Goal: Task Accomplishment & Management: Manage account settings

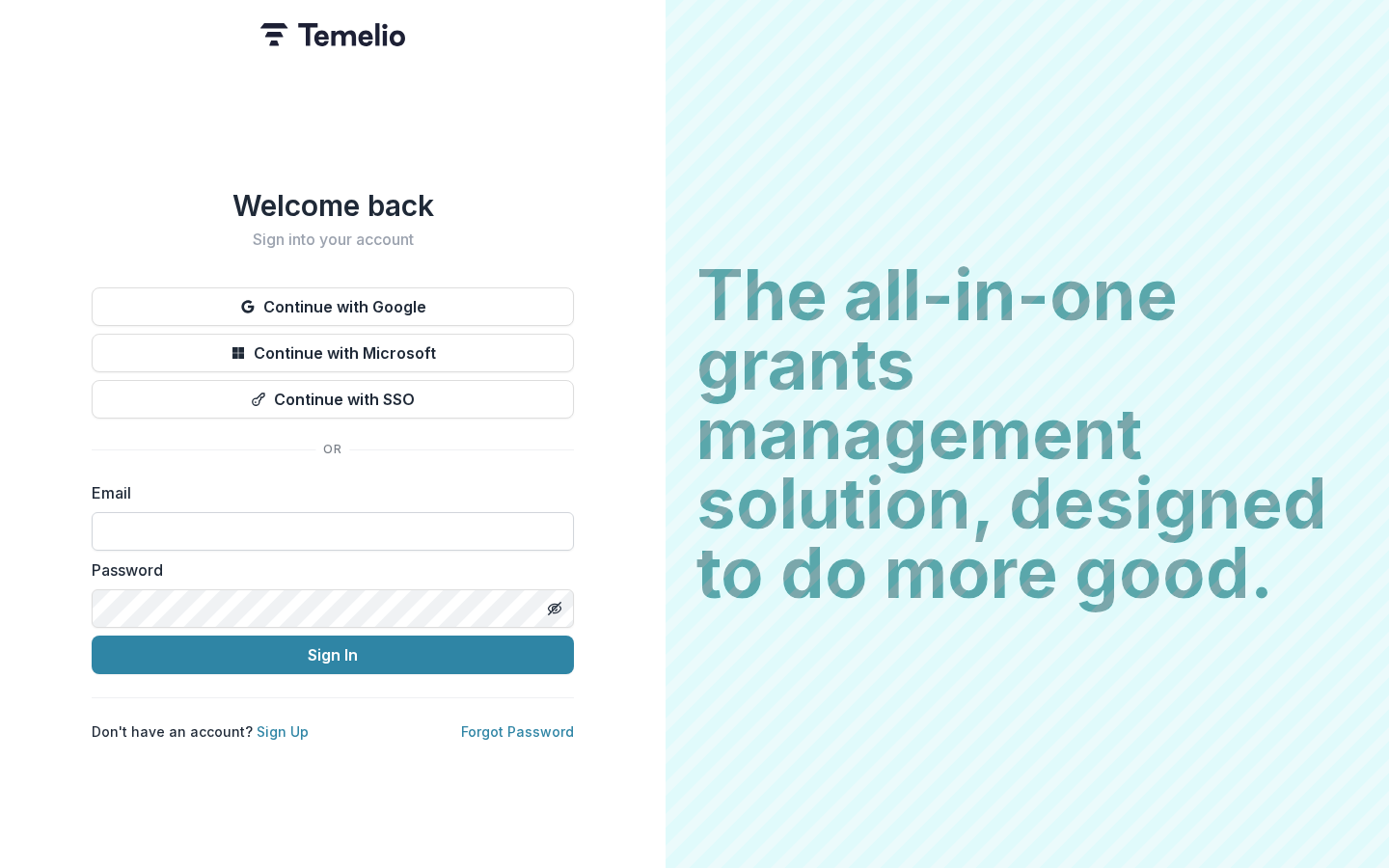
click at [263, 520] on input at bounding box center [333, 531] width 482 height 38
type input "**********"
click at [0, 599] on div "**********" at bounding box center [333, 434] width 666 height 868
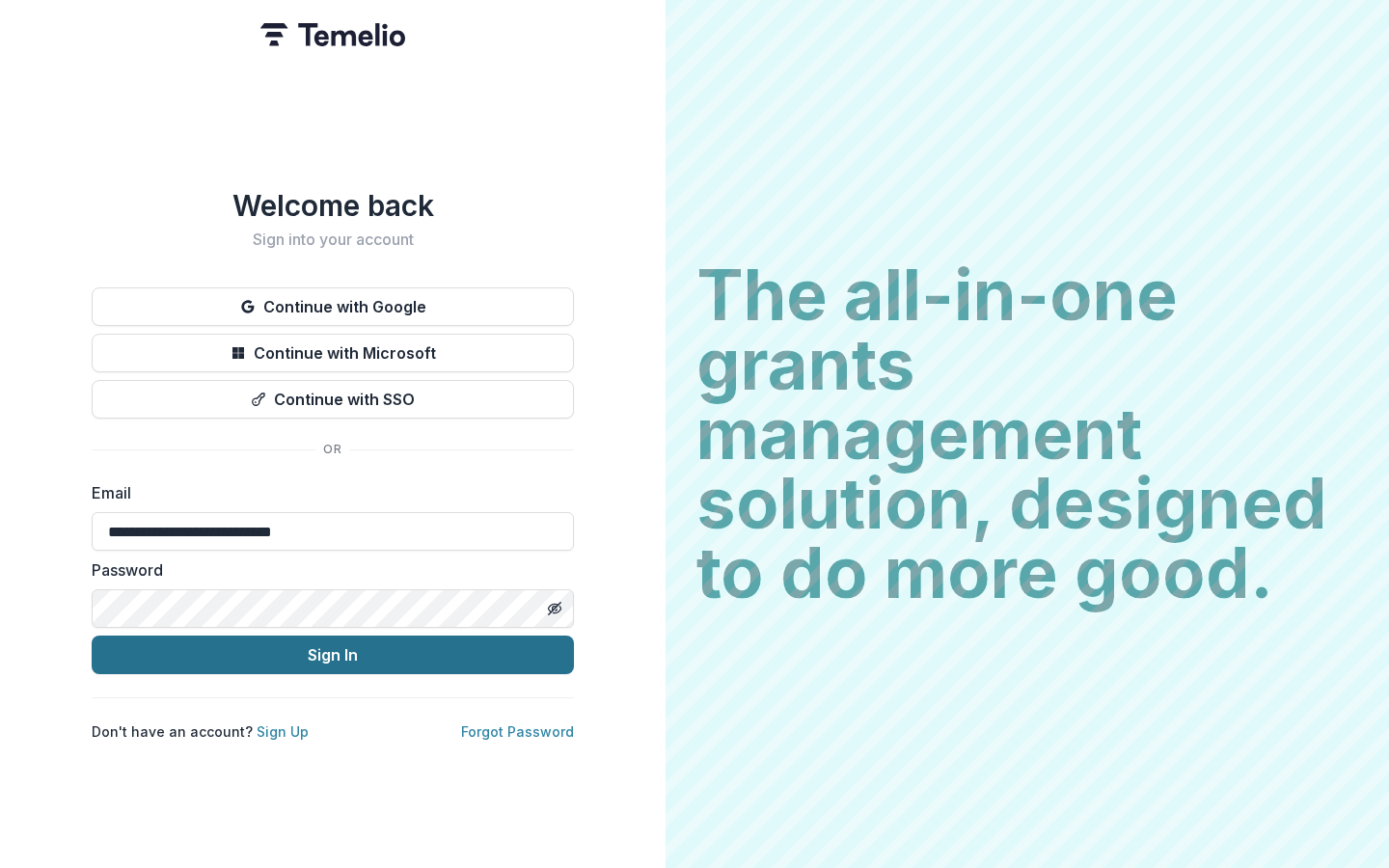
click at [162, 657] on button "Sign In" at bounding box center [333, 654] width 482 height 38
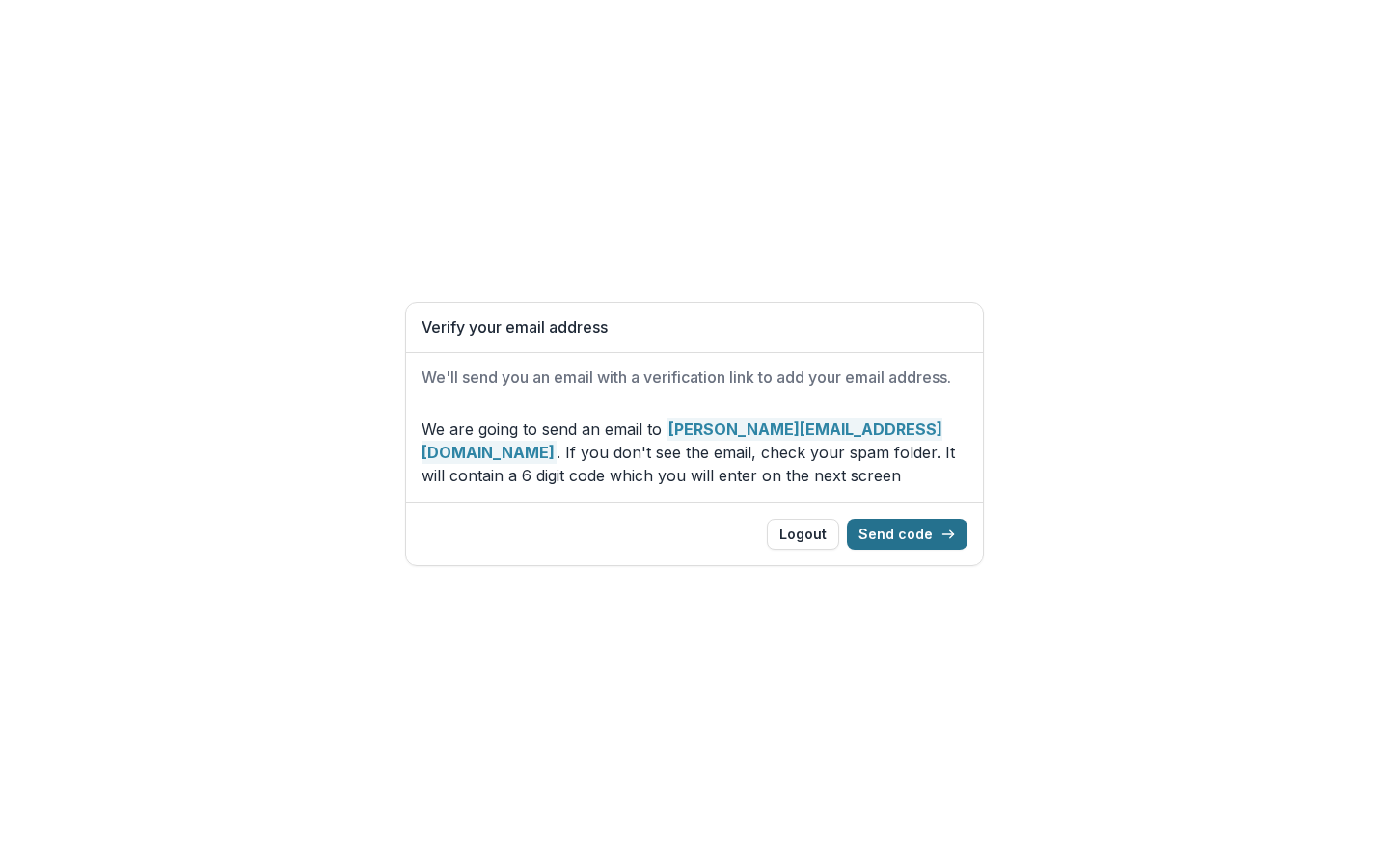
click at [916, 530] on button "Send code" at bounding box center [907, 535] width 120 height 31
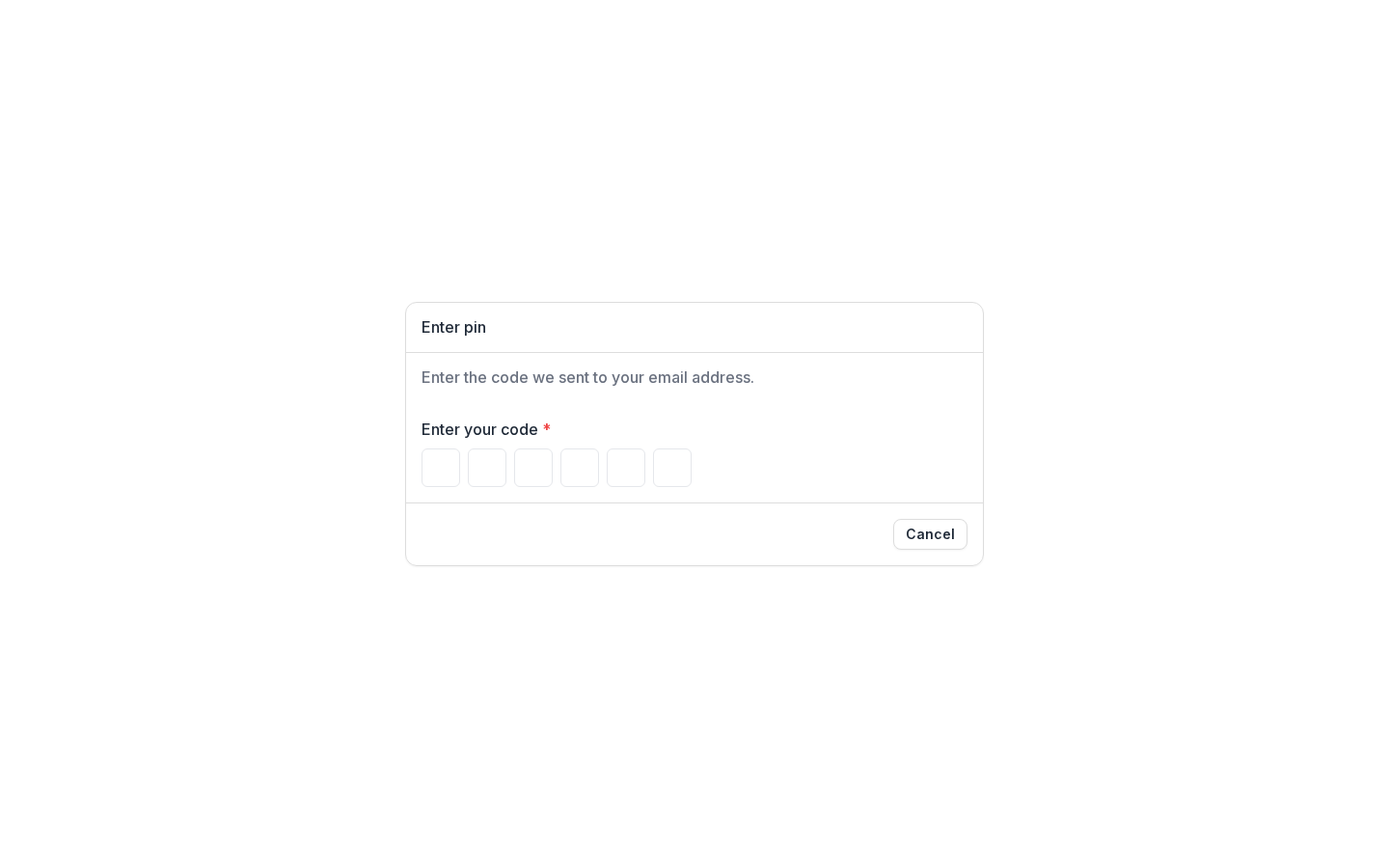
type input "*"
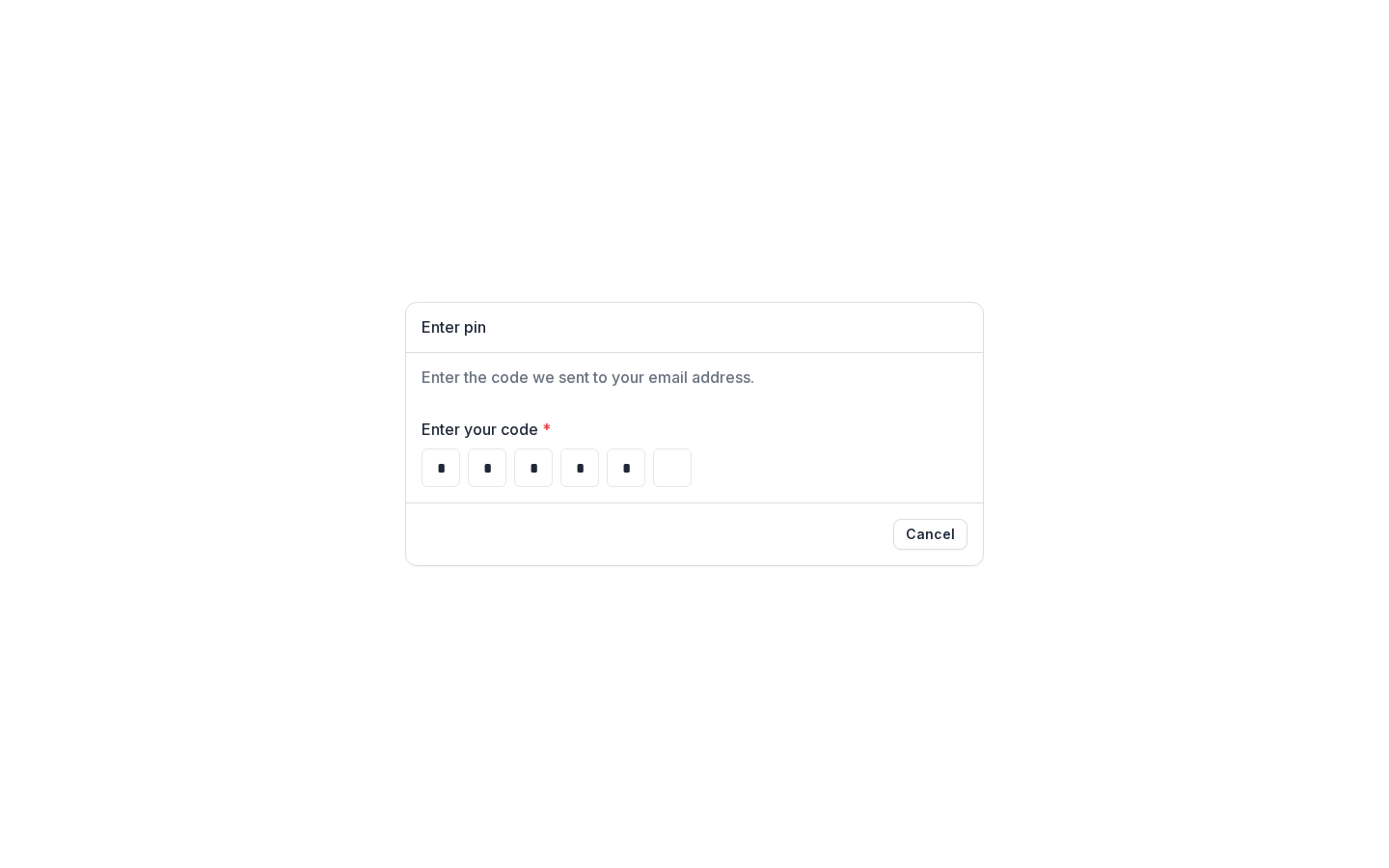
type input "*"
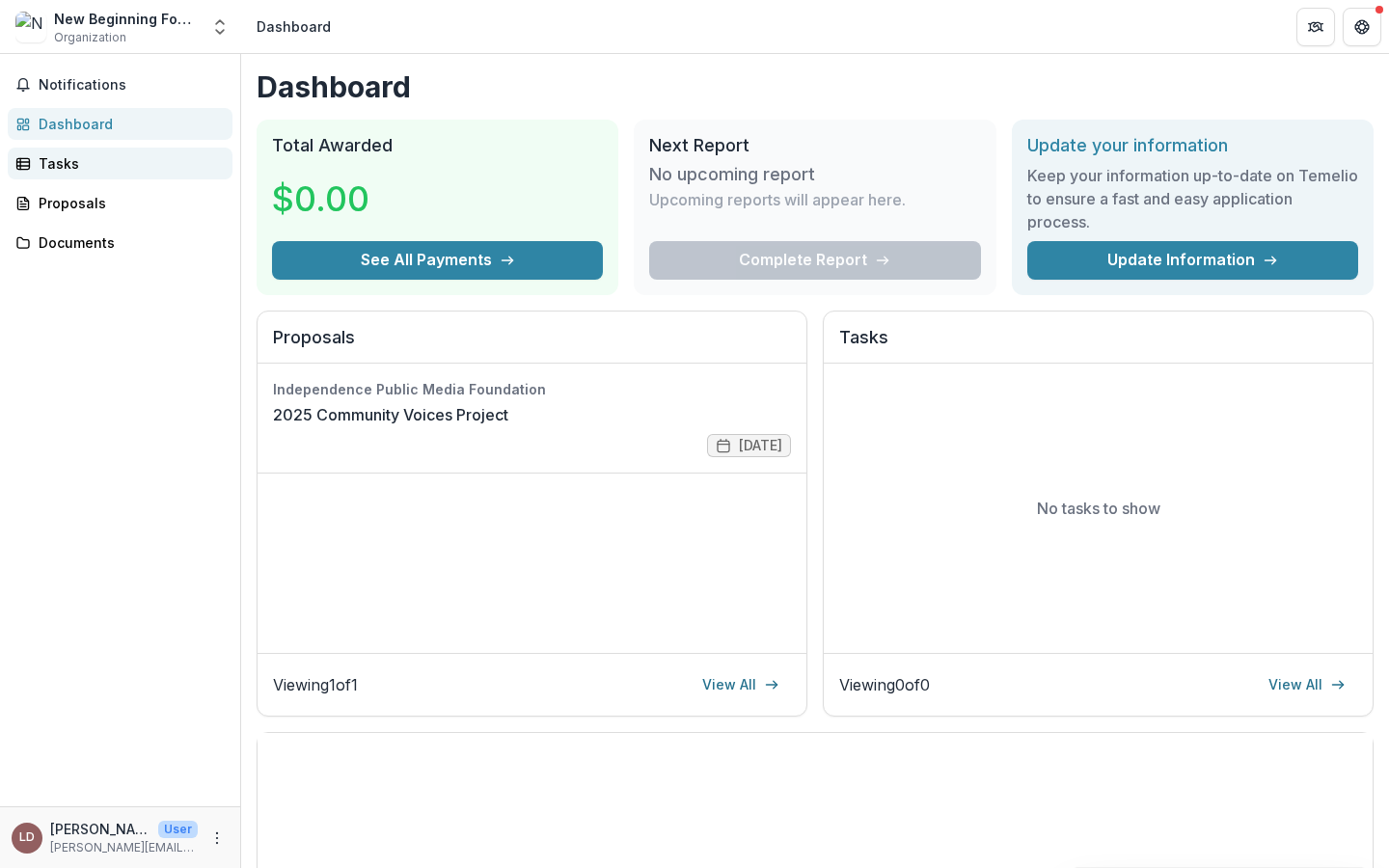
click at [87, 160] on div "Tasks" at bounding box center [127, 164] width 178 height 21
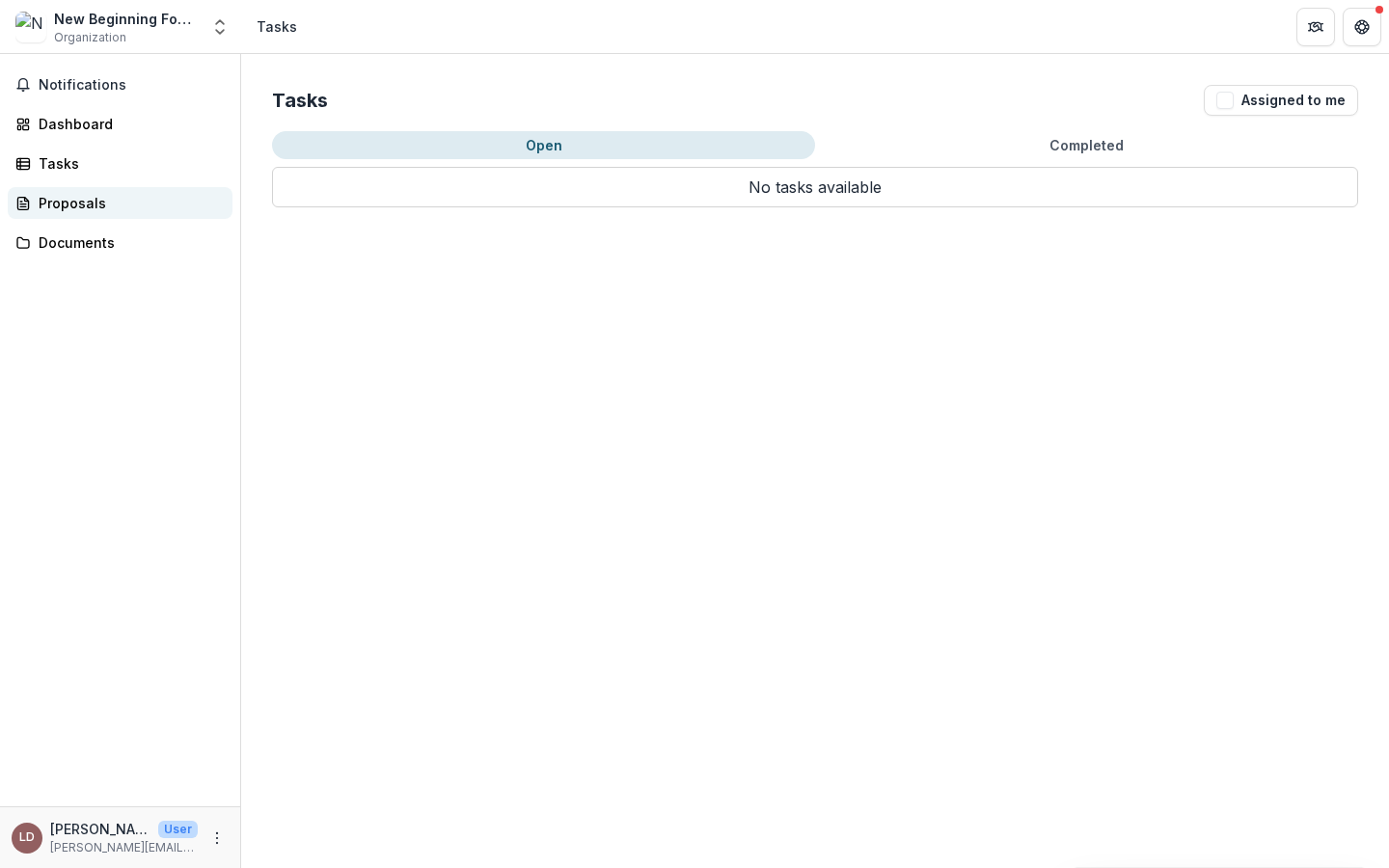
click at [85, 201] on div "Proposals" at bounding box center [127, 203] width 178 height 21
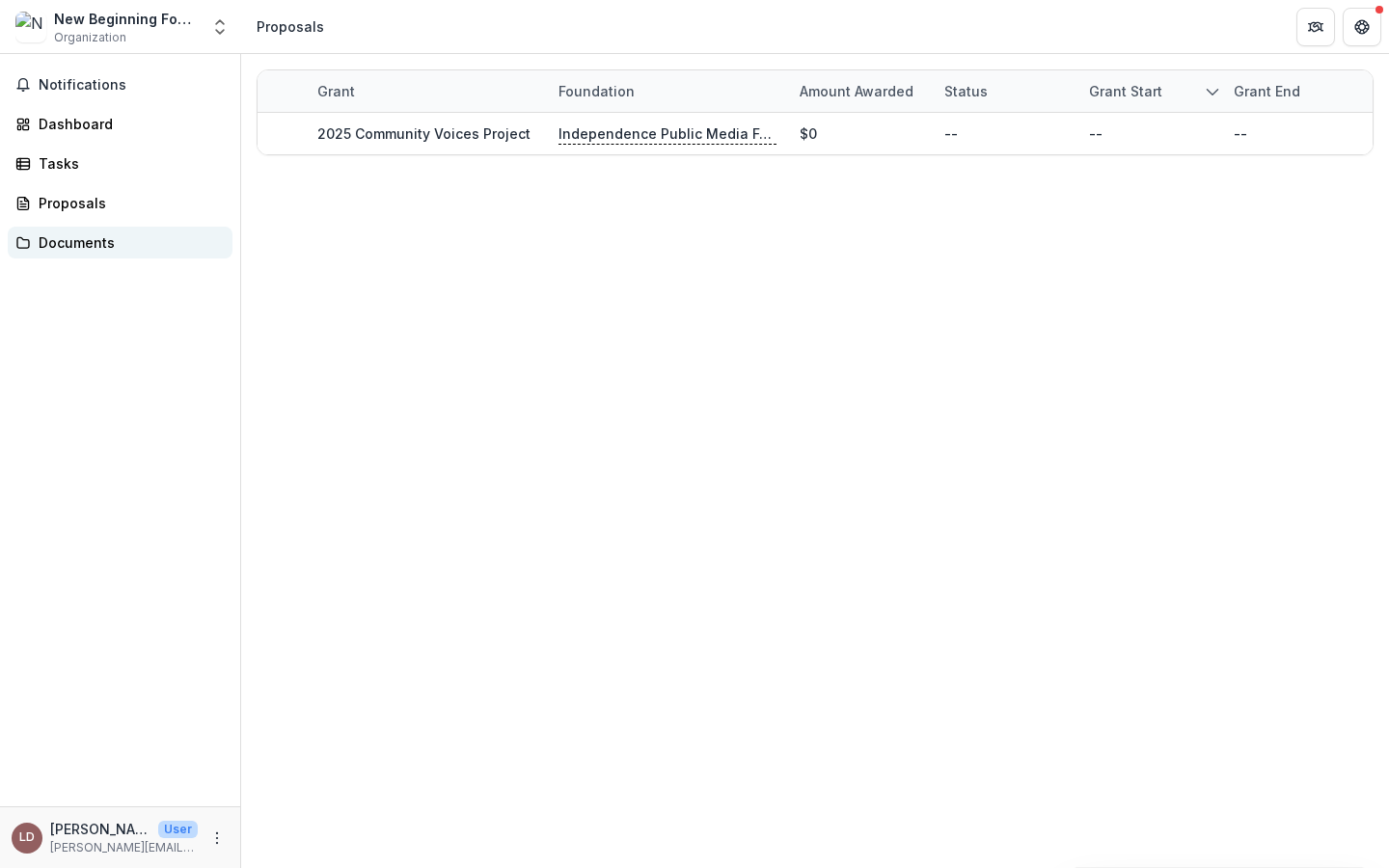
click at [100, 237] on div "Documents" at bounding box center [127, 242] width 178 height 21
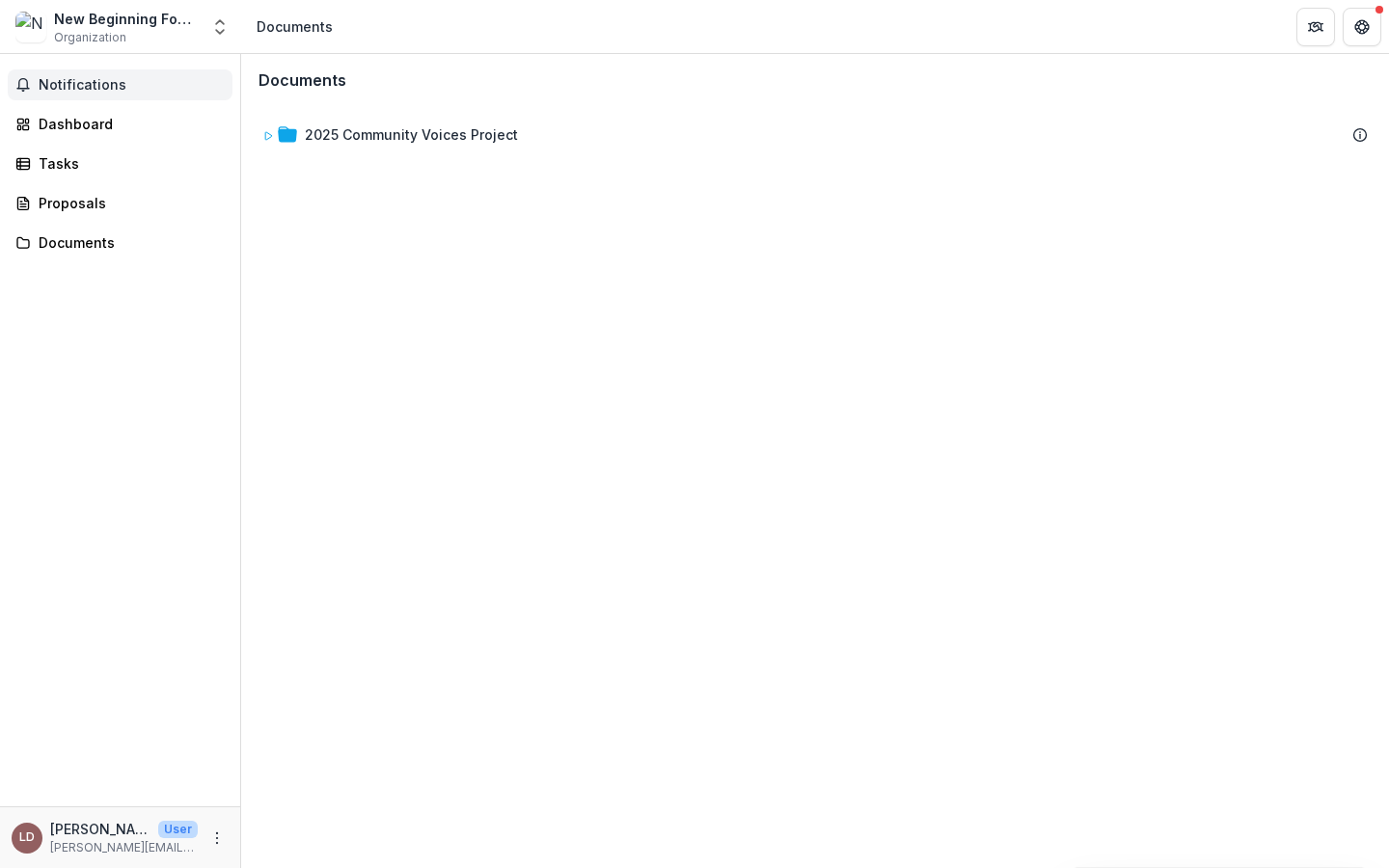
click at [108, 82] on span "Notifications" at bounding box center [131, 85] width 186 height 17
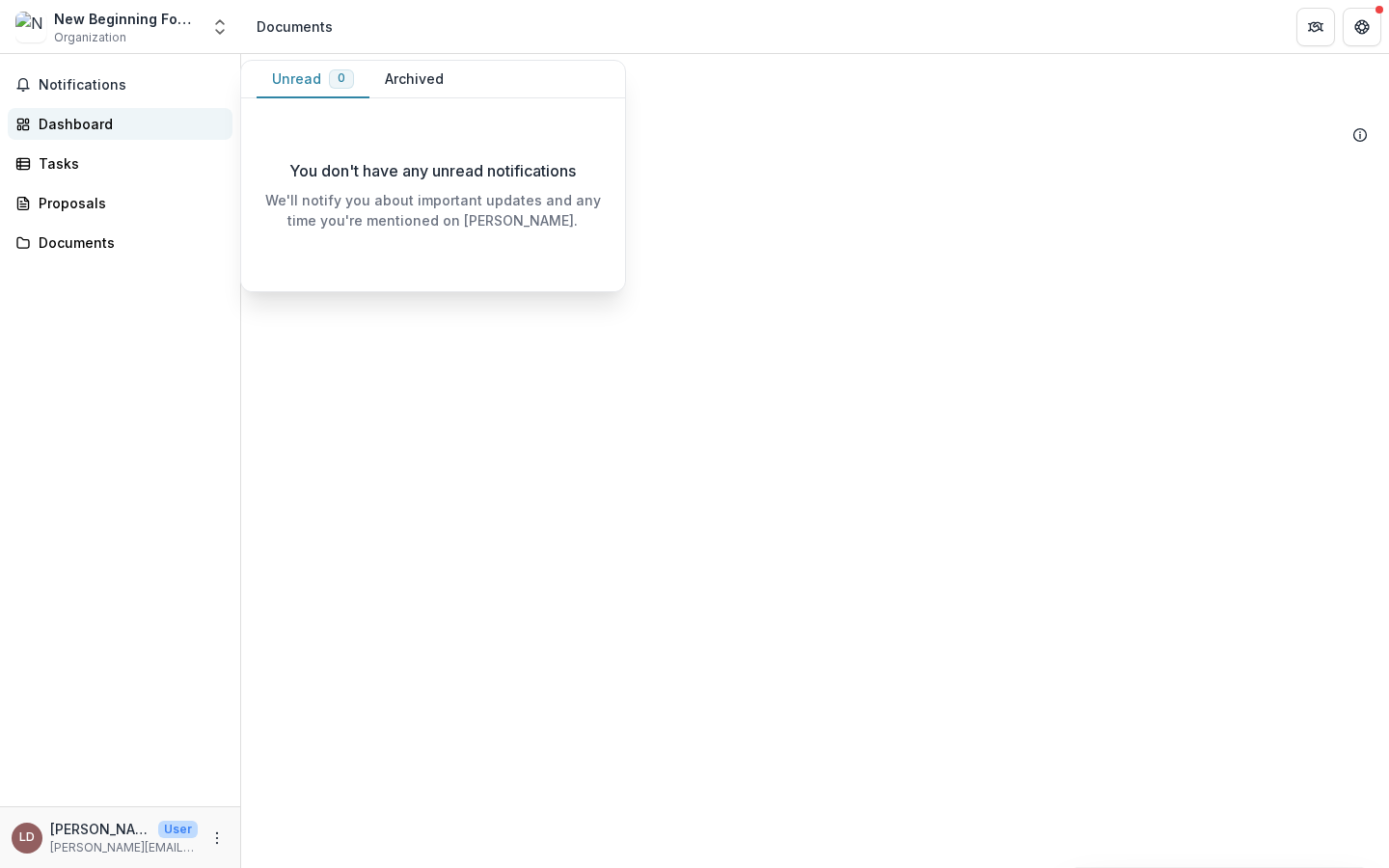
click at [99, 126] on div "Dashboard" at bounding box center [127, 123] width 178 height 21
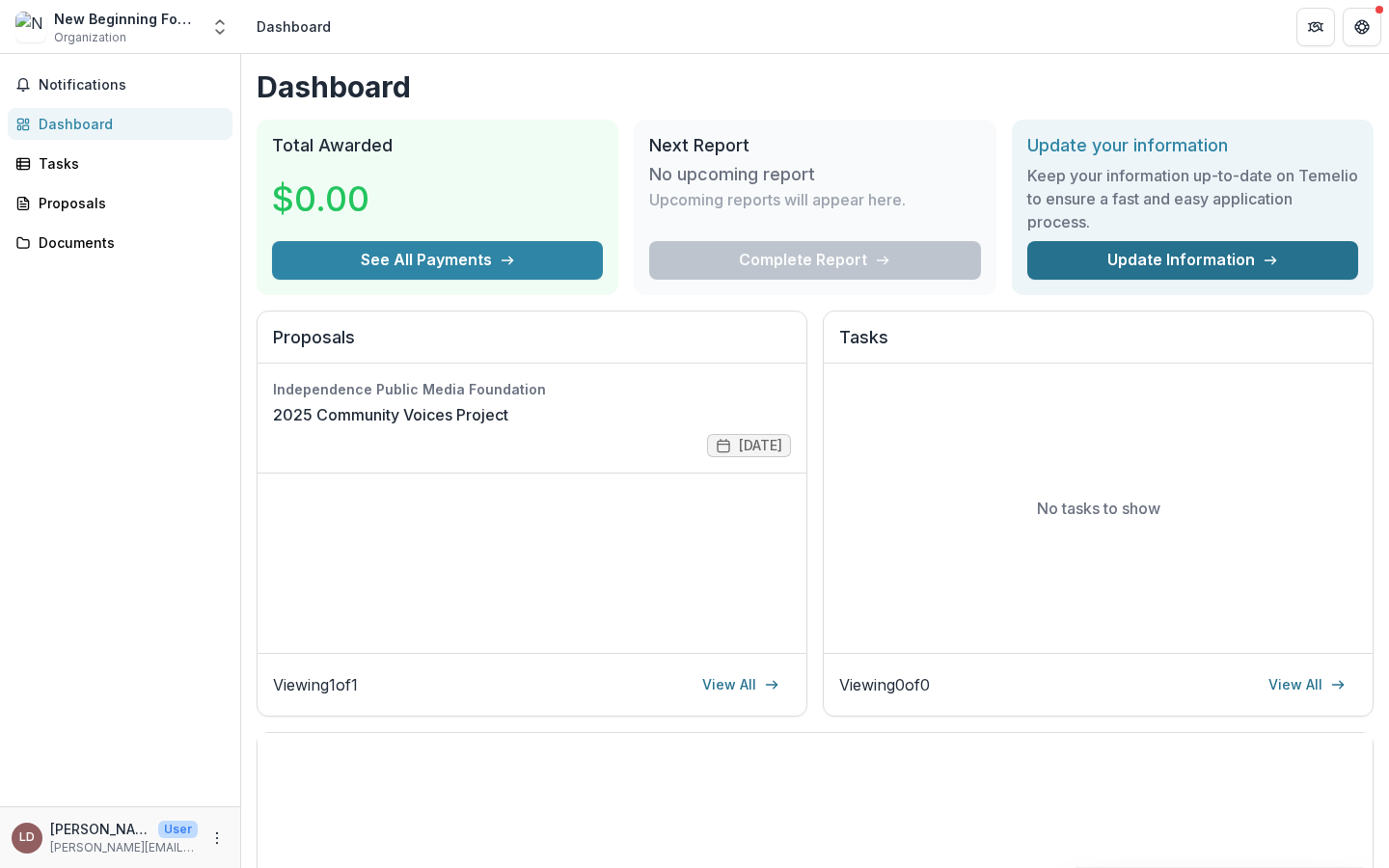
click at [1148, 266] on link "Update Information" at bounding box center [1193, 260] width 331 height 38
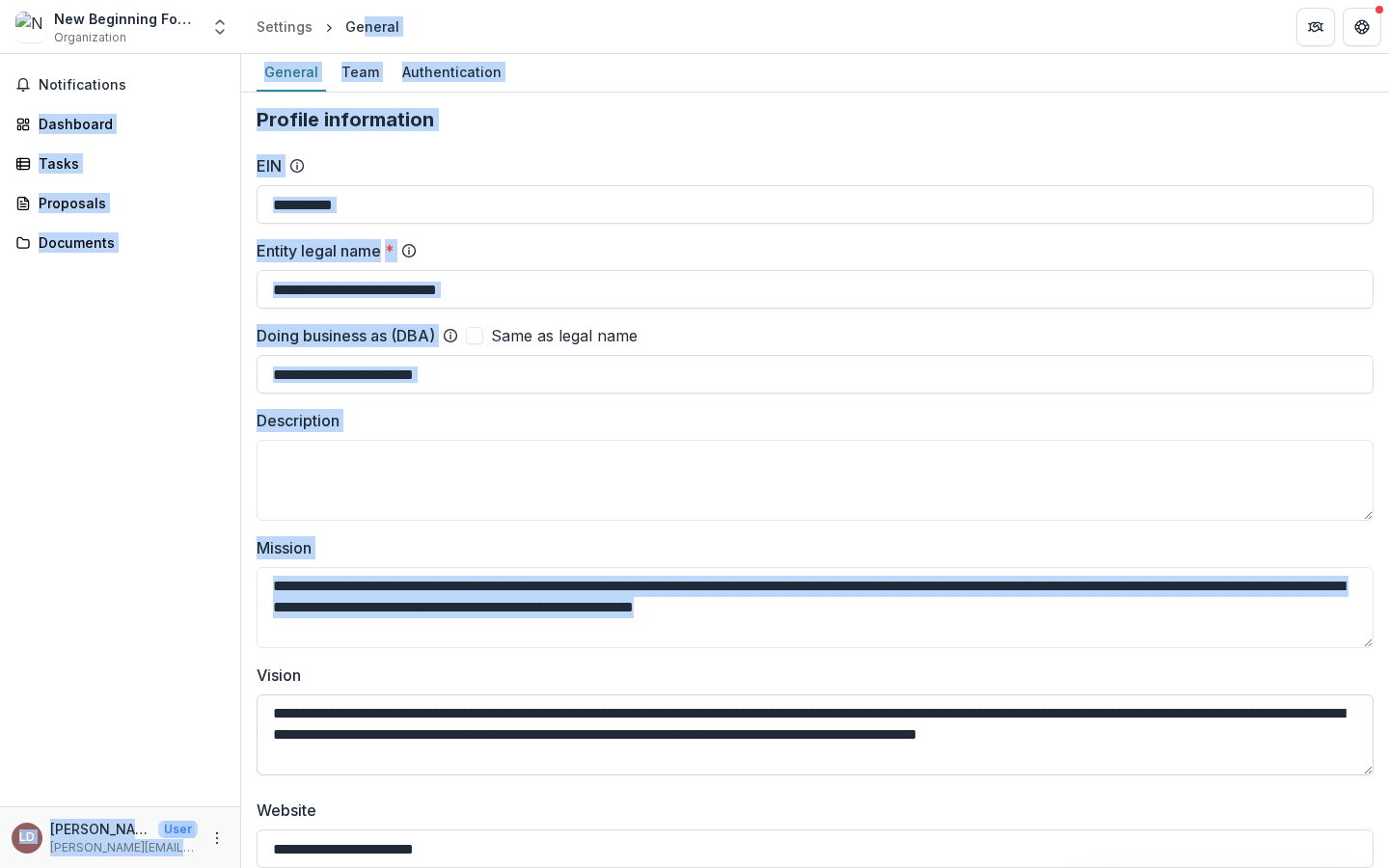
click at [357, 23] on div "General" at bounding box center [372, 26] width 54 height 21
click at [357, 24] on div "General" at bounding box center [372, 26] width 54 height 21
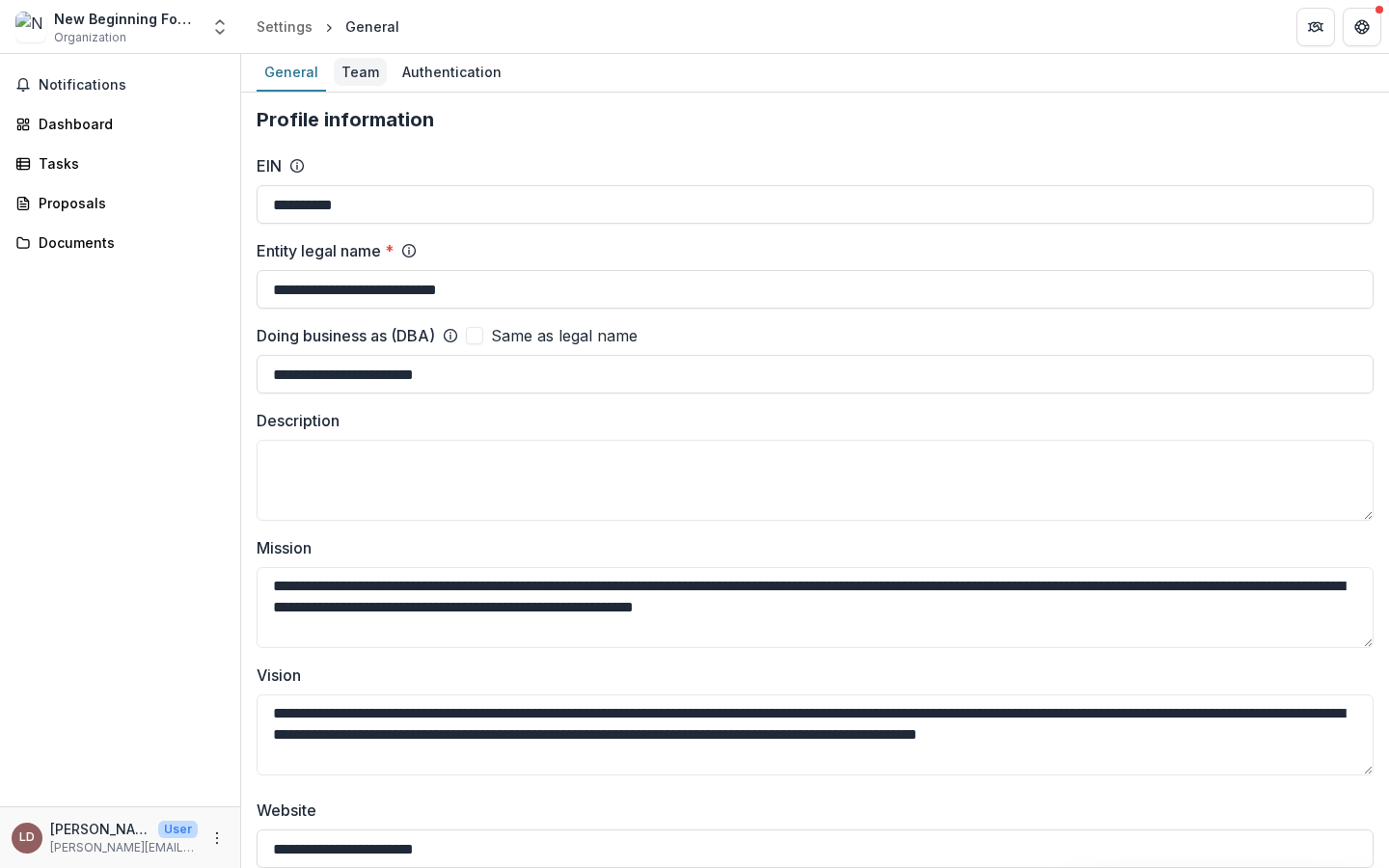
click at [357, 72] on div "Team" at bounding box center [360, 72] width 53 height 28
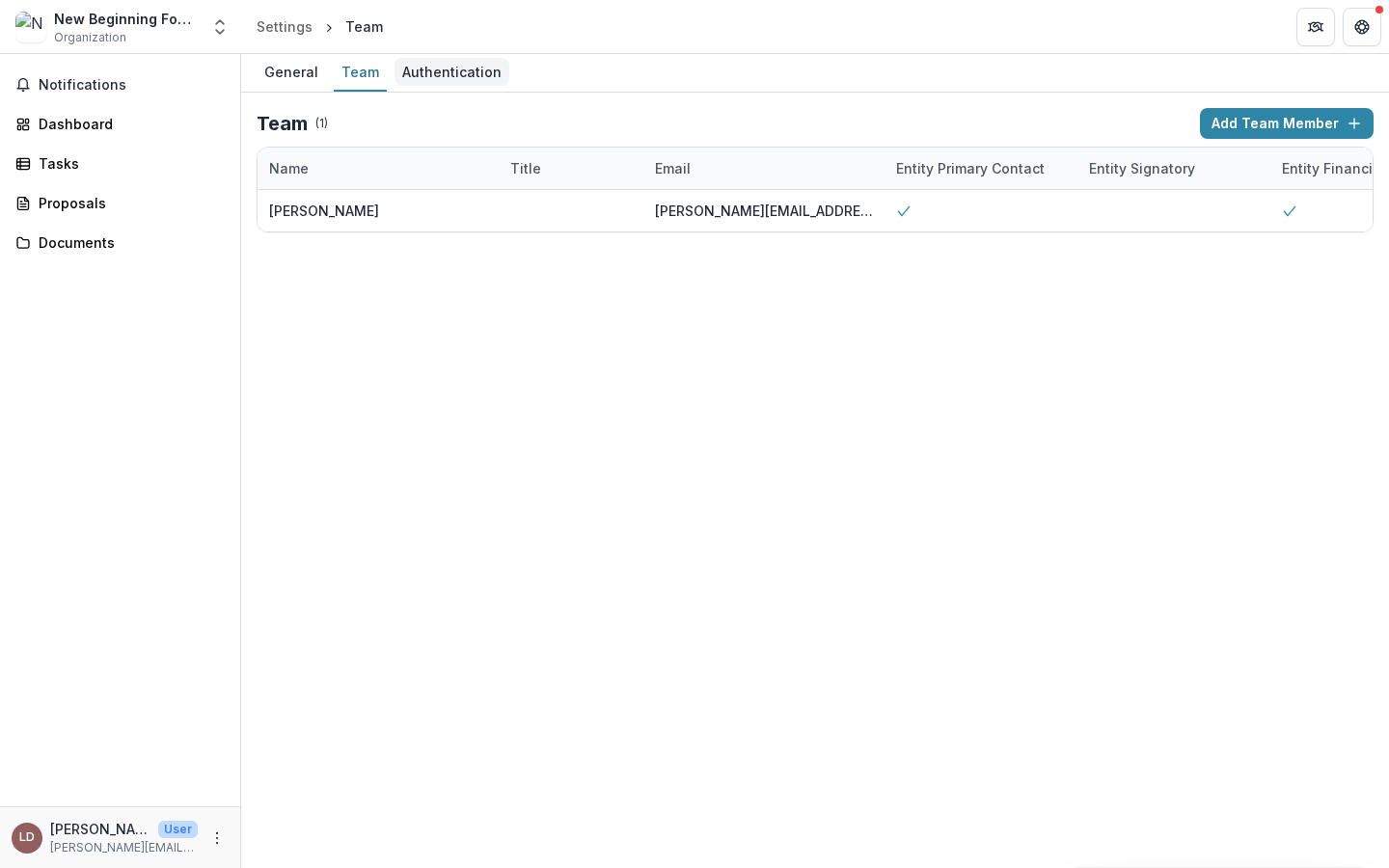
click at [415, 73] on div "Authentication" at bounding box center [452, 72] width 115 height 28
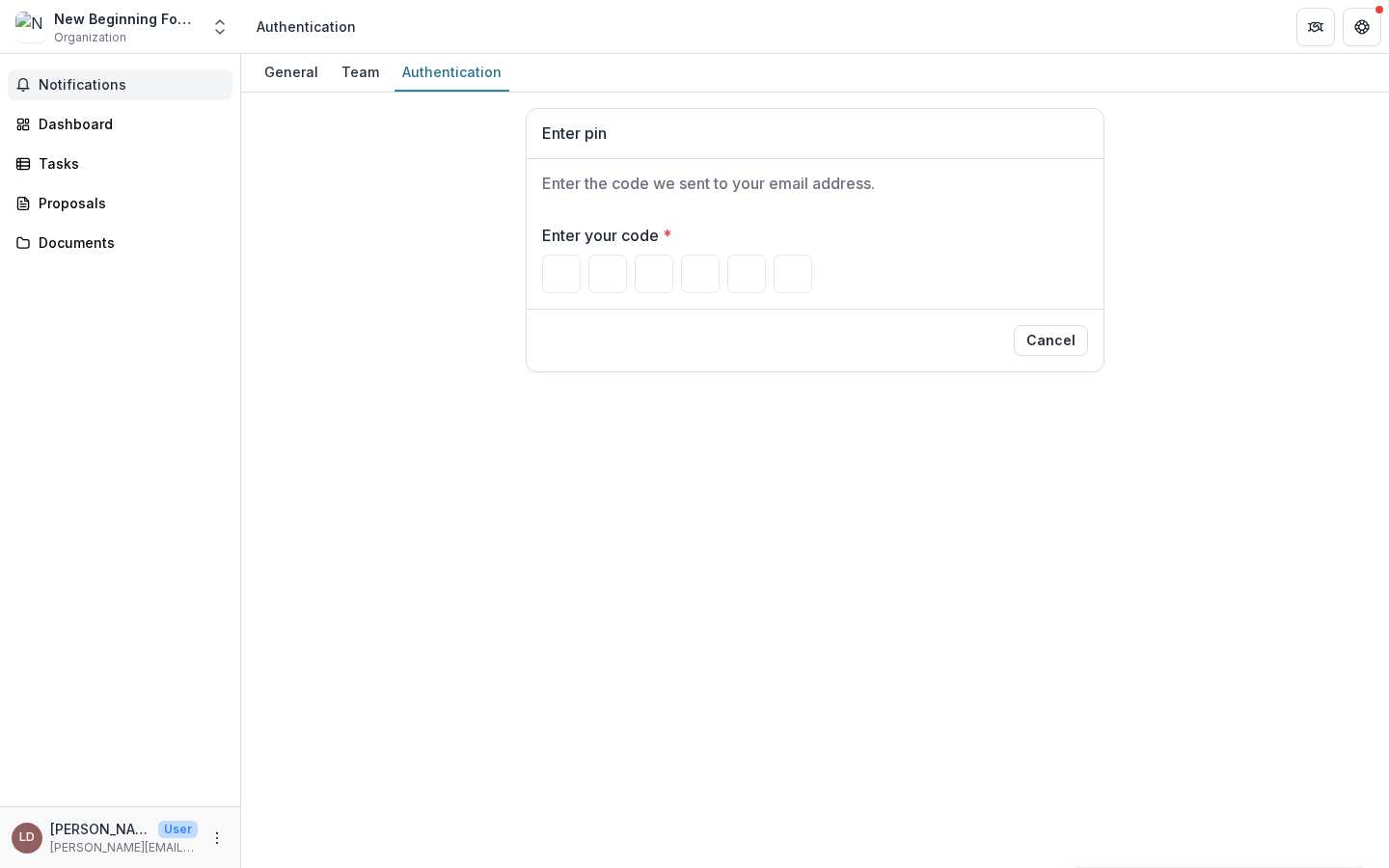
click at [83, 88] on span "Notifications" at bounding box center [131, 85] width 186 height 17
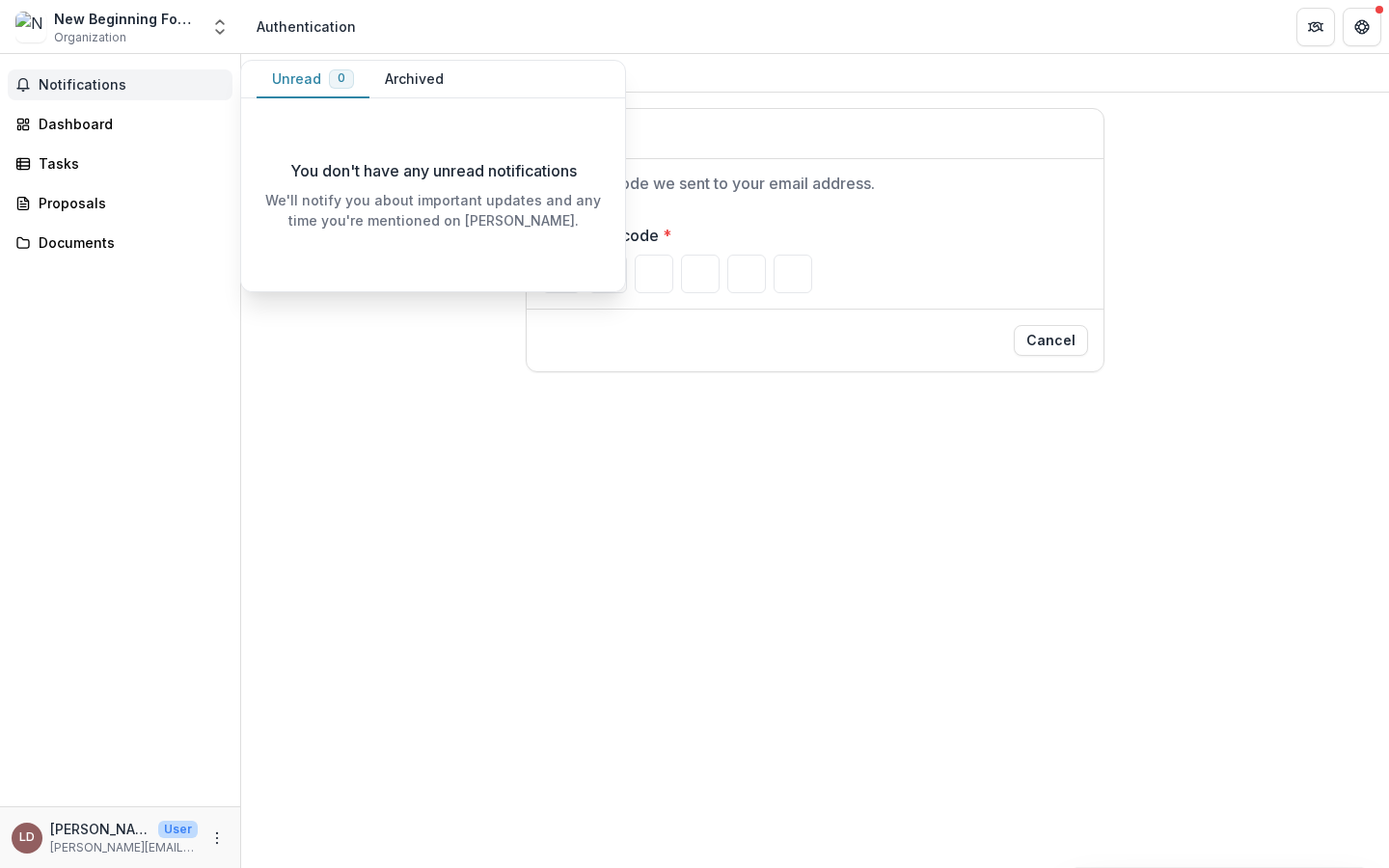
click at [391, 77] on button "Archived" at bounding box center [414, 79] width 90 height 37
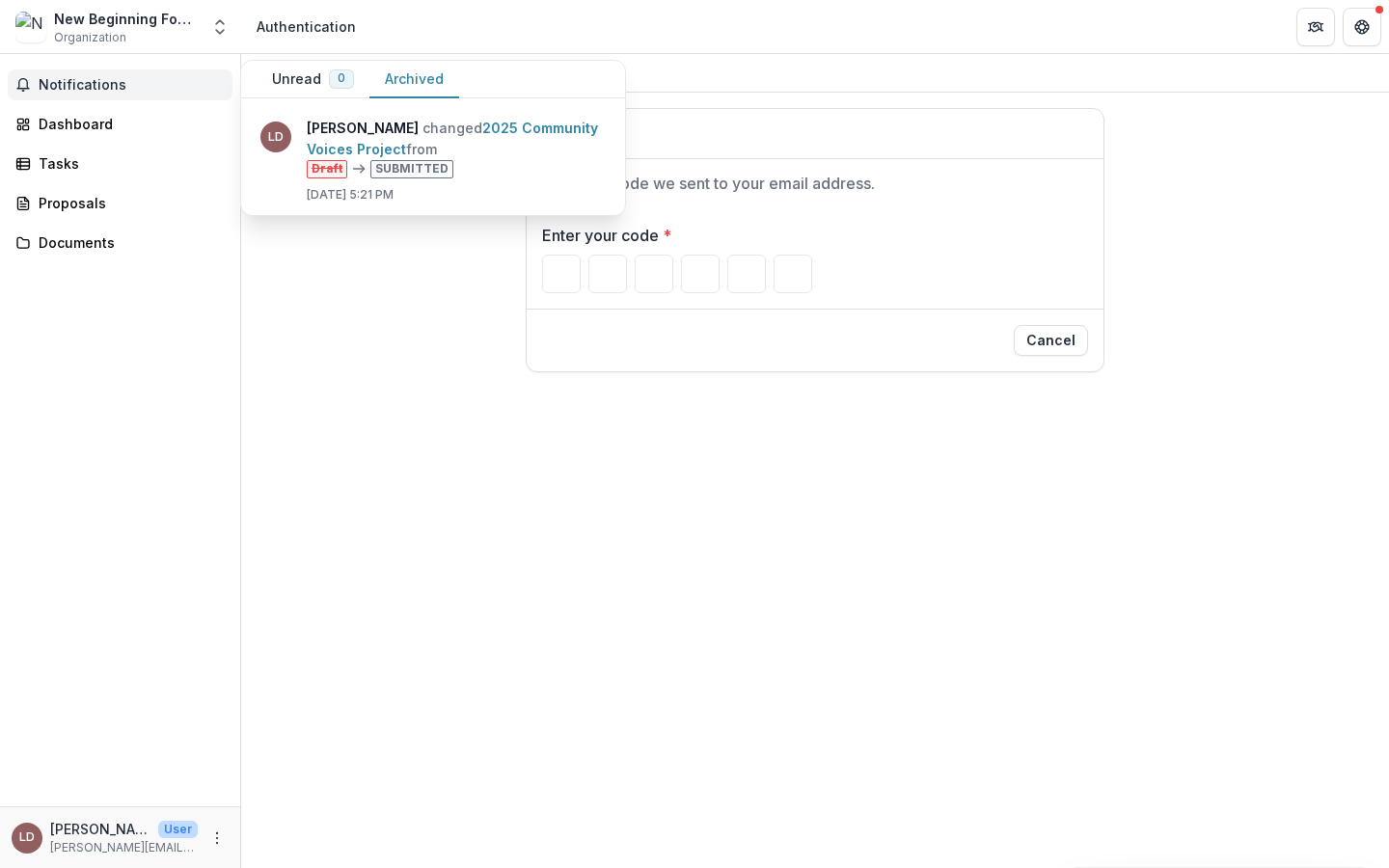
drag, startPoint x: 105, startPoint y: 13, endPoint x: 105, endPoint y: 753, distance: 740.0
click at [105, 13] on div "New Beginning Foundation Inc" at bounding box center [126, 19] width 145 height 21
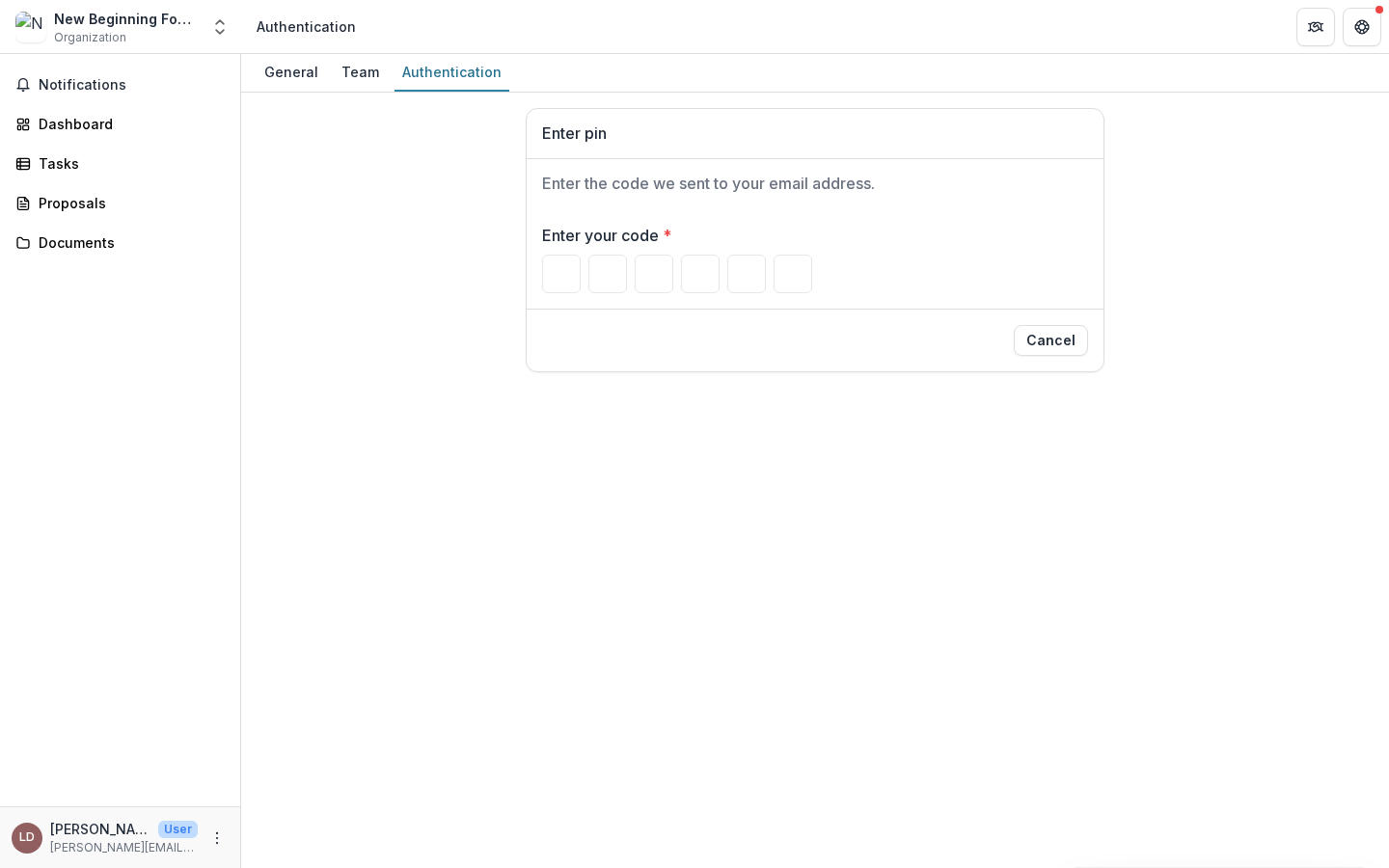
click at [31, 41] on img at bounding box center [31, 27] width 31 height 31
click at [31, 31] on img at bounding box center [31, 27] width 31 height 31
click at [223, 33] on icon "Open entity switcher" at bounding box center [220, 27] width 20 height 20
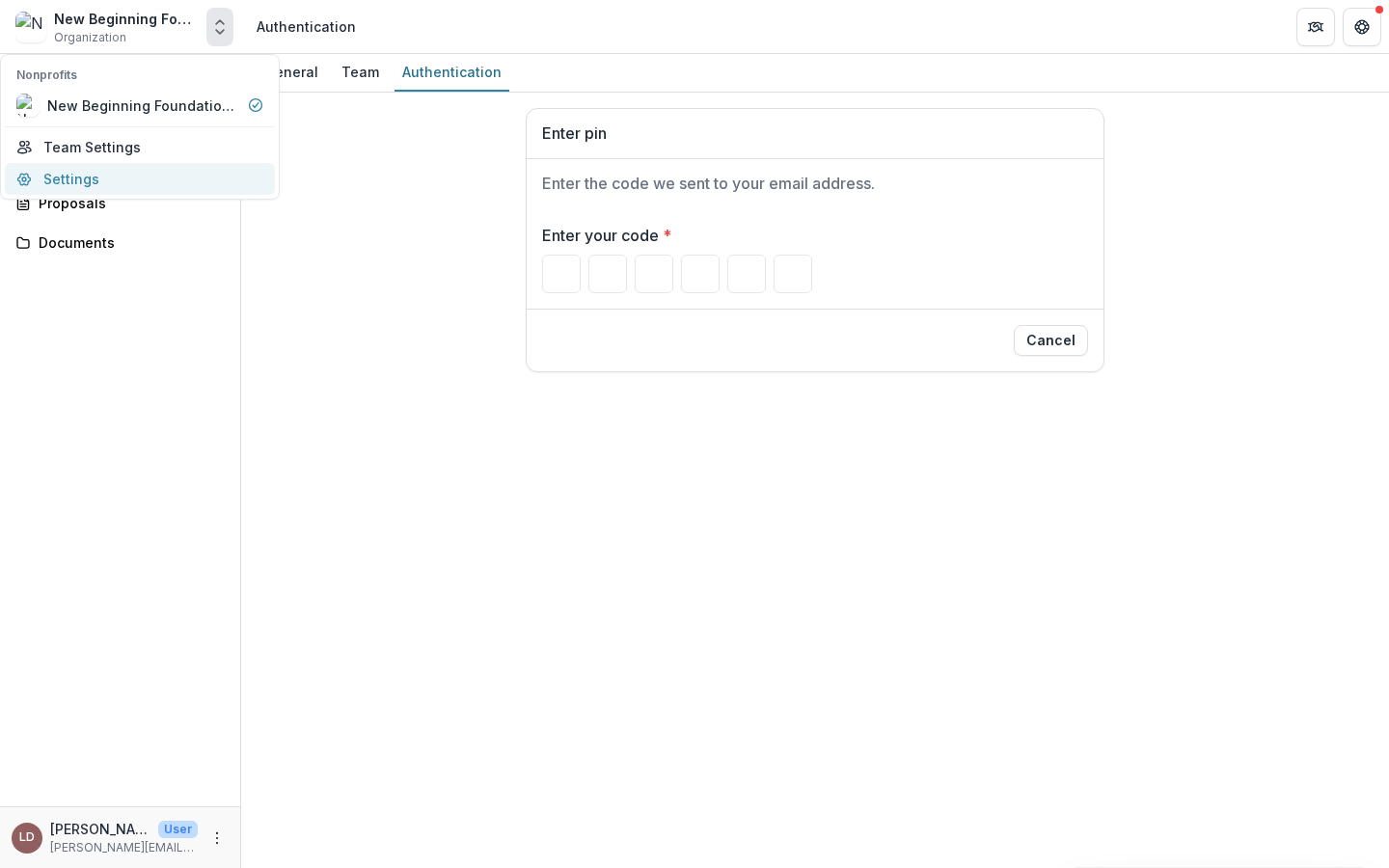
click at [182, 179] on link "Settings" at bounding box center [140, 178] width 270 height 32
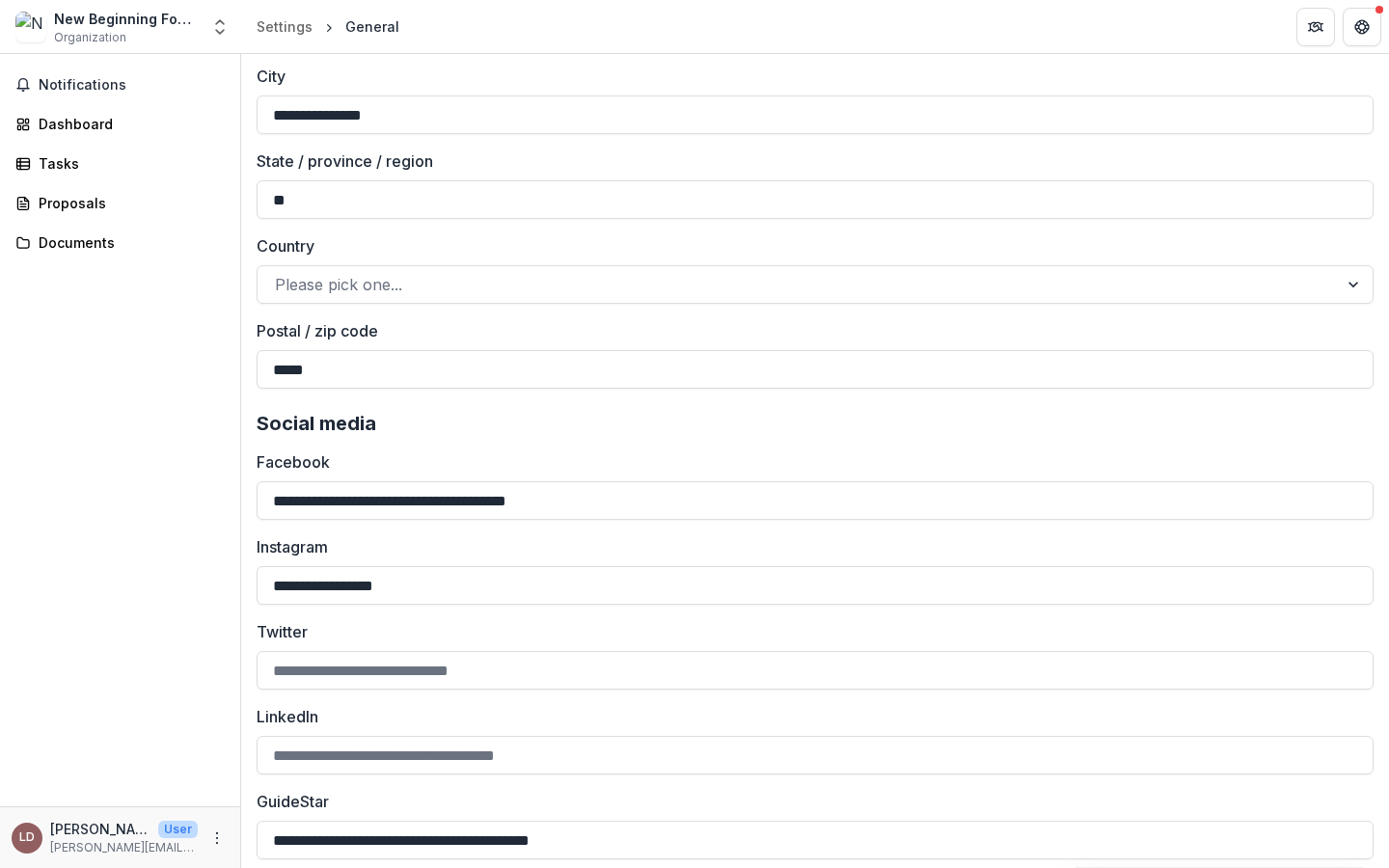
scroll to position [2426, 0]
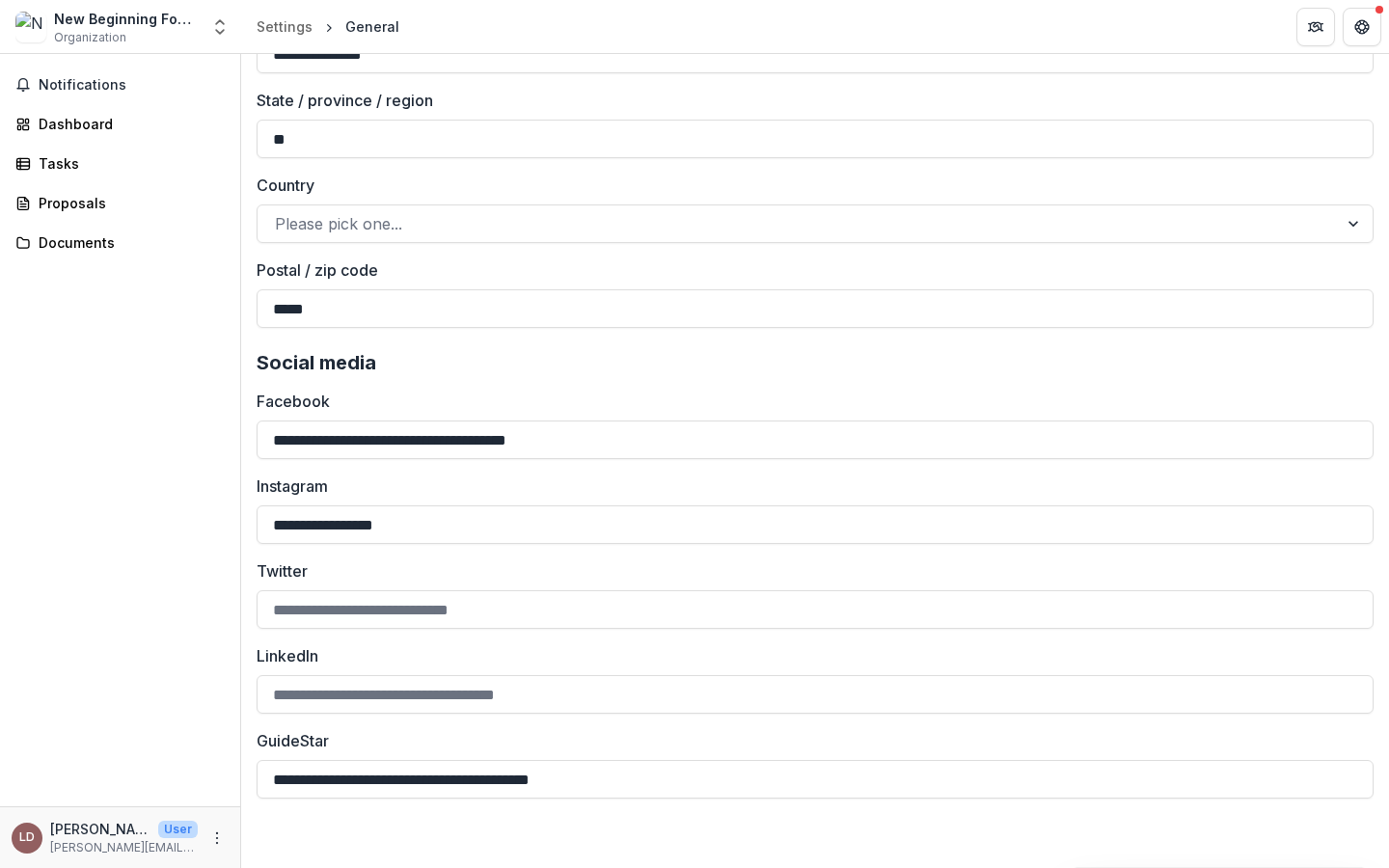
click at [28, 836] on div "LD" at bounding box center [27, 838] width 16 height 13
click at [219, 837] on icon "More" at bounding box center [217, 839] width 16 height 16
click at [264, 796] on icon at bounding box center [261, 797] width 16 height 16
